Goal: Information Seeking & Learning: Understand process/instructions

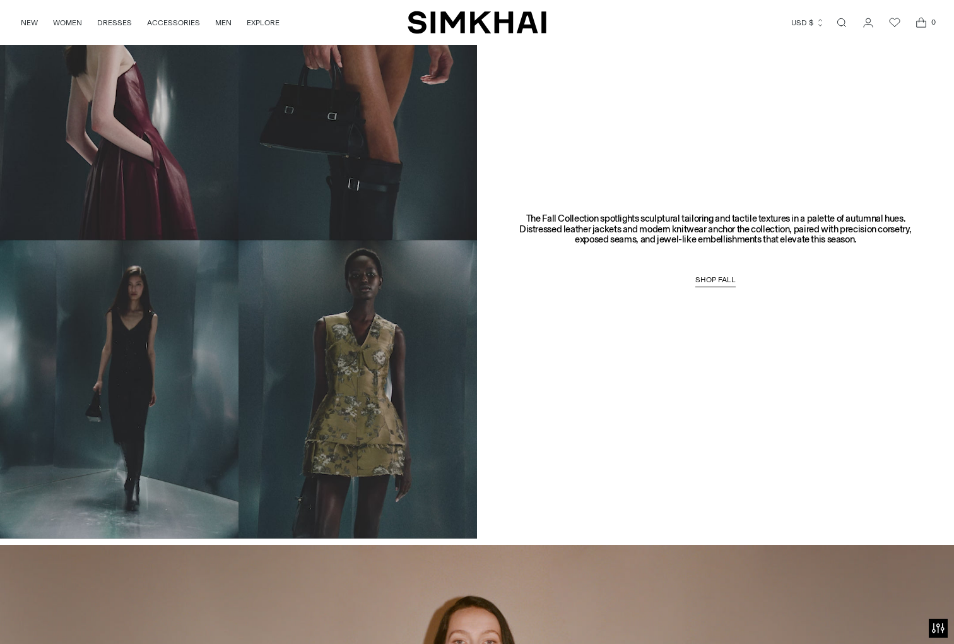
scroll to position [955, 0]
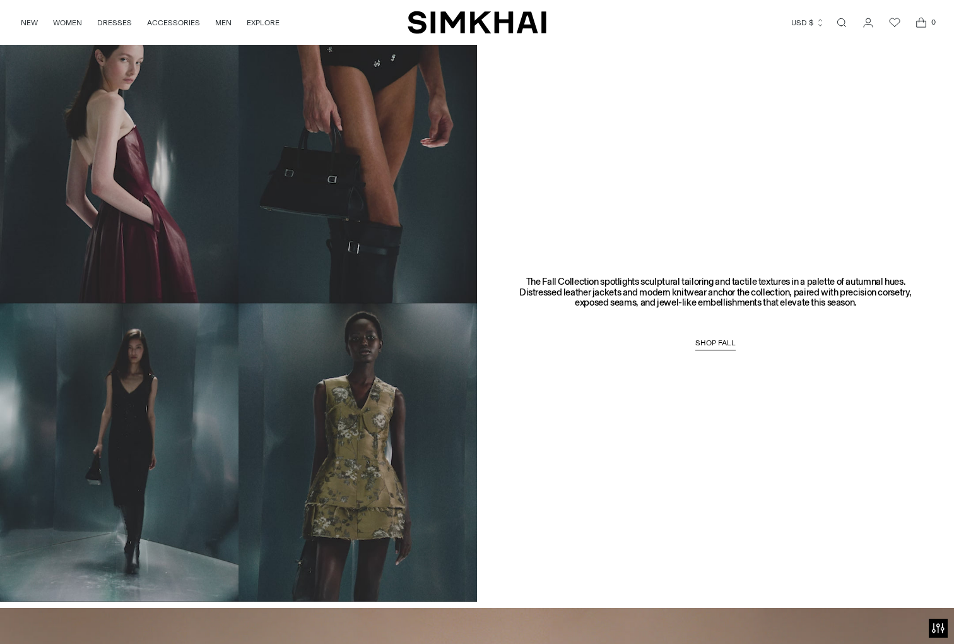
click at [842, 23] on link "Open search modal" at bounding box center [841, 22] width 25 height 25
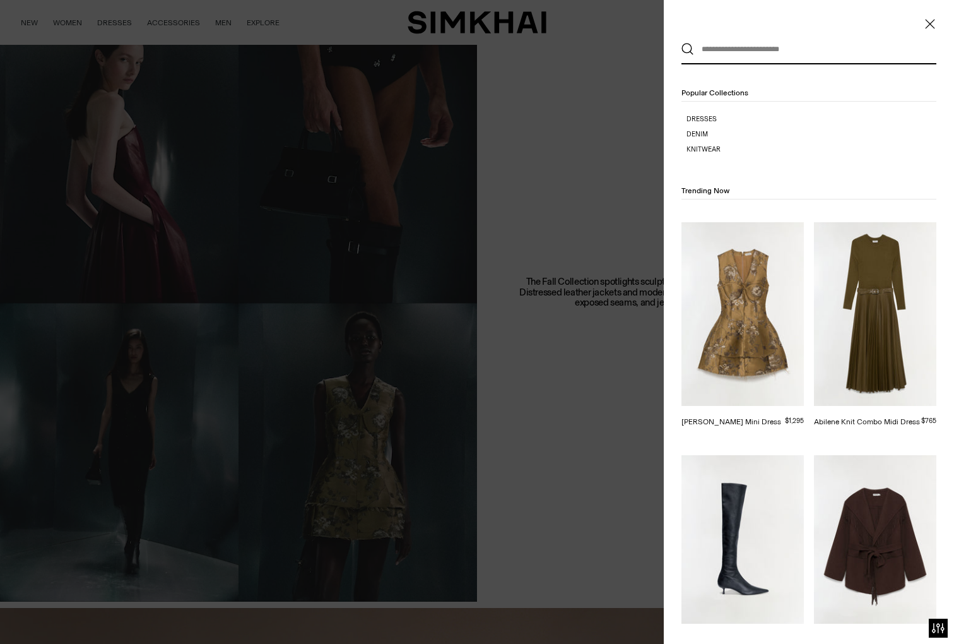
click at [805, 50] on input "text" at bounding box center [806, 49] width 224 height 28
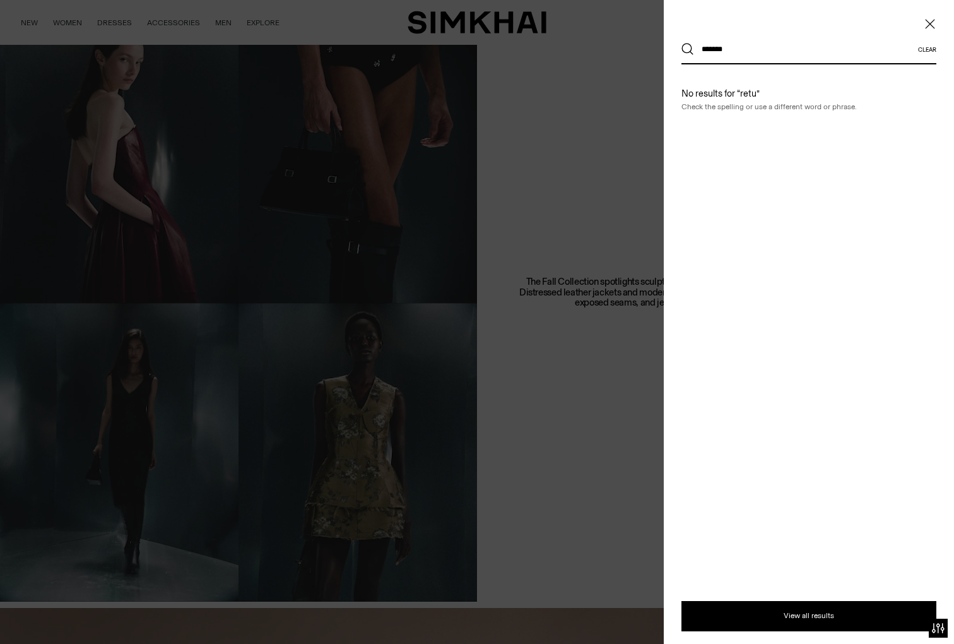
type input "*******"
click at [681, 43] on button "Search" at bounding box center [687, 49] width 13 height 13
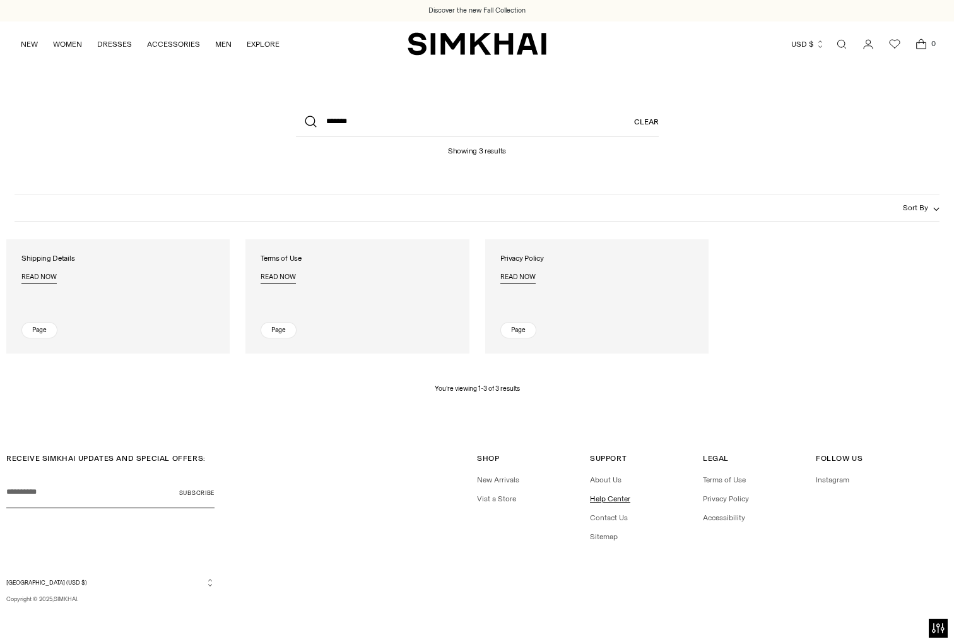
click at [607, 502] on link "Help Center" at bounding box center [610, 498] width 40 height 9
